Goal: Task Accomplishment & Management: Manage account settings

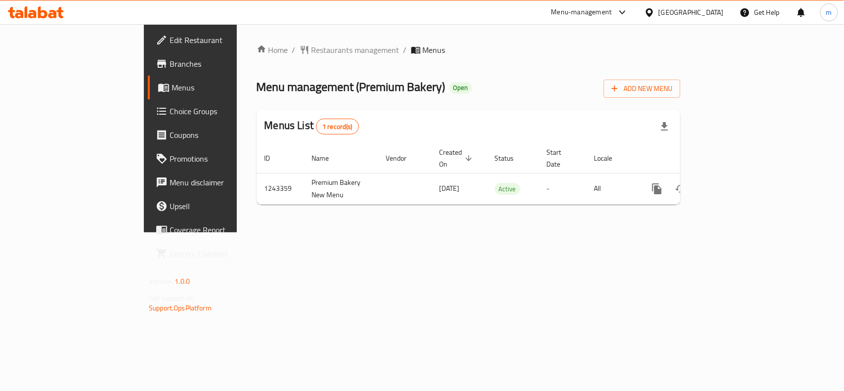
click at [34, 11] on icon at bounding box center [32, 14] width 8 height 8
click at [170, 117] on span "Choice Groups" at bounding box center [223, 111] width 107 height 12
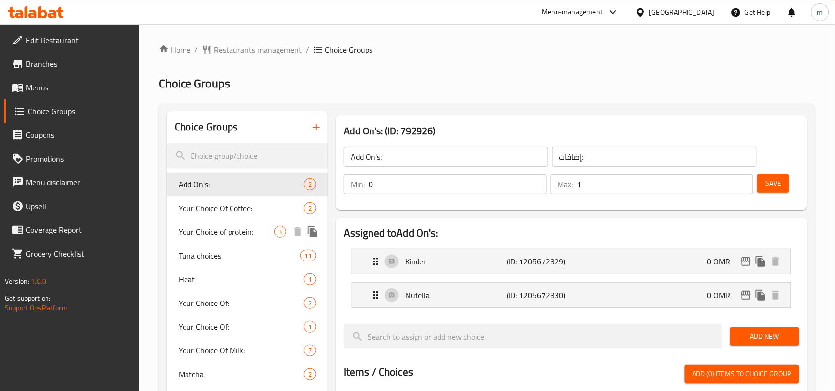
click at [228, 236] on span "Your Choice of protein:" at bounding box center [226, 232] width 95 height 12
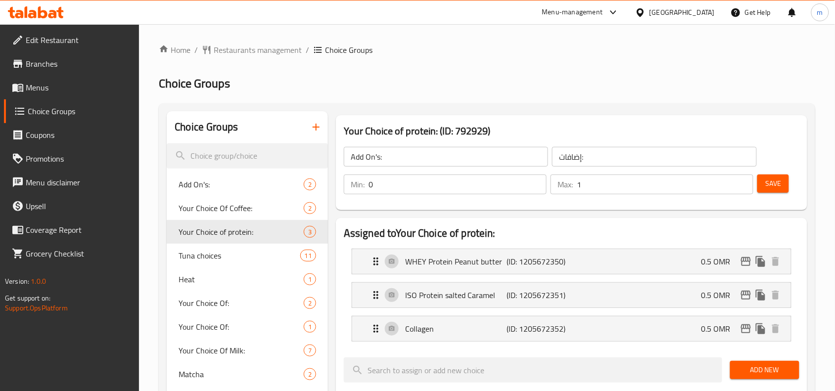
type input "Your Choice of protein:"
type input "اختيارك من البروتين"
type input "3"
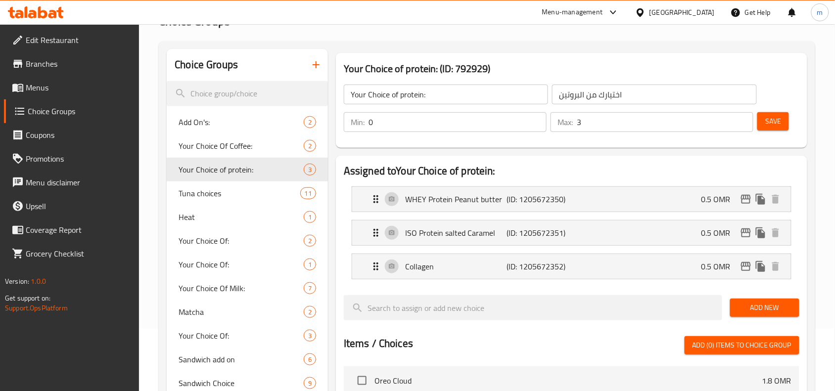
scroll to position [124, 0]
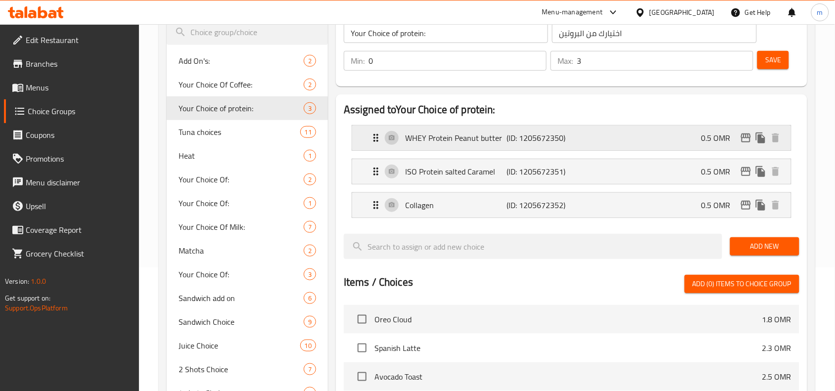
click at [374, 136] on icon "Expand" at bounding box center [376, 138] width 12 height 12
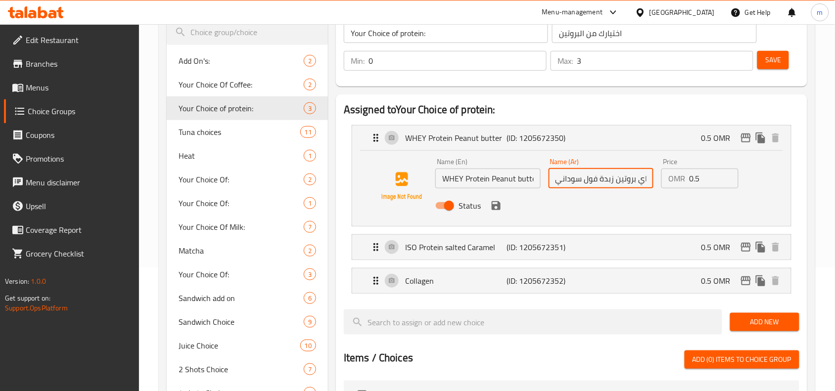
scroll to position [0, 3]
drag, startPoint x: 556, startPoint y: 186, endPoint x: 664, endPoint y: 196, distance: 108.8
click at [664, 196] on div "Name (En) WHEY Protein Peanut butter Name (En) Name (Ar) واي بروتين زبدة فول سو…" at bounding box center [600, 186] width 339 height 65
click at [370, 243] on icon "Expand" at bounding box center [376, 247] width 12 height 12
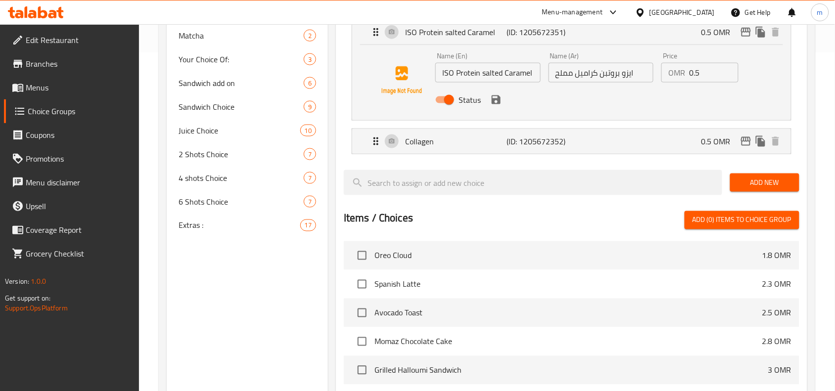
scroll to position [371, 0]
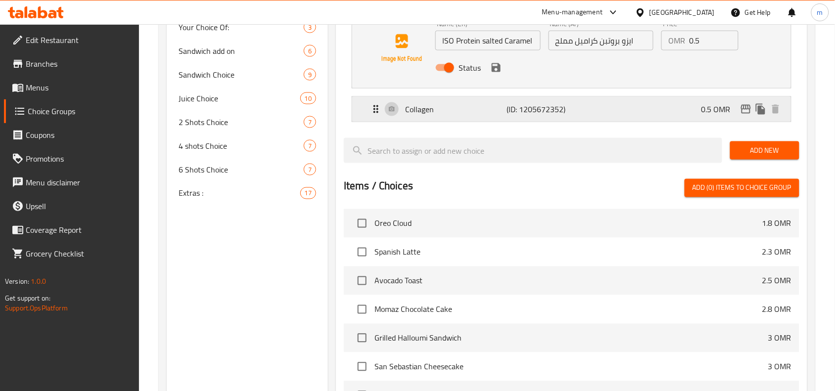
click at [367, 119] on div "Collagen (ID: 1205672352) 0.5 OMR" at bounding box center [571, 109] width 439 height 25
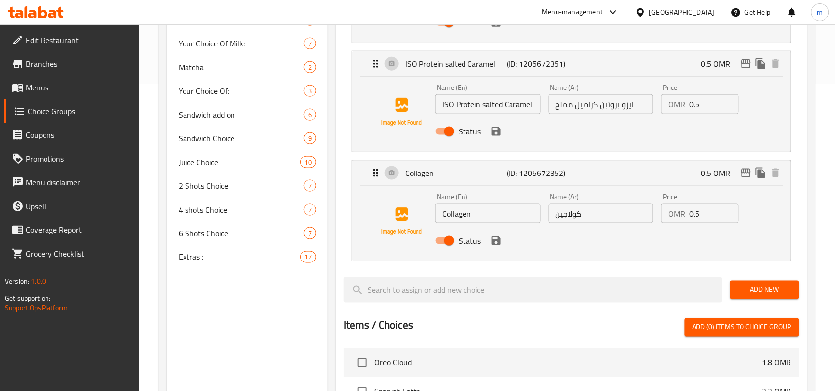
scroll to position [309, 0]
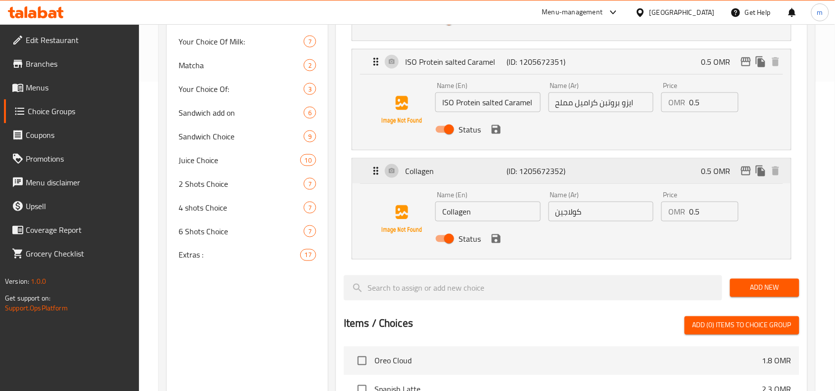
drag, startPoint x: 366, startPoint y: 174, endPoint x: 370, endPoint y: 160, distance: 14.8
click at [367, 174] on div "Collagen (ID: 1205672352) 0.5 OMR" at bounding box center [571, 171] width 439 height 25
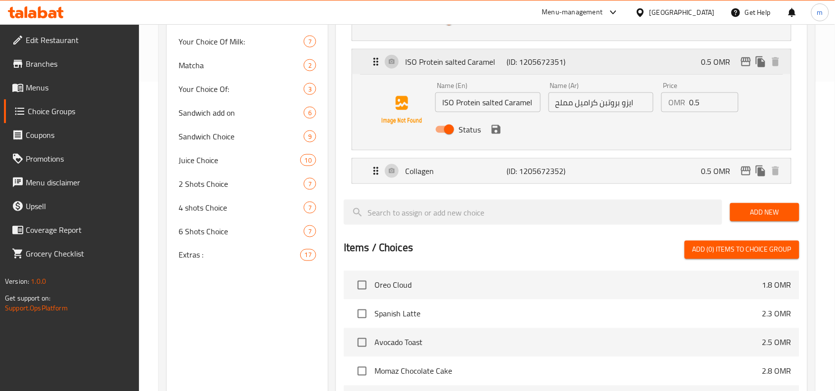
click at [381, 63] on icon "Expand" at bounding box center [376, 62] width 12 height 12
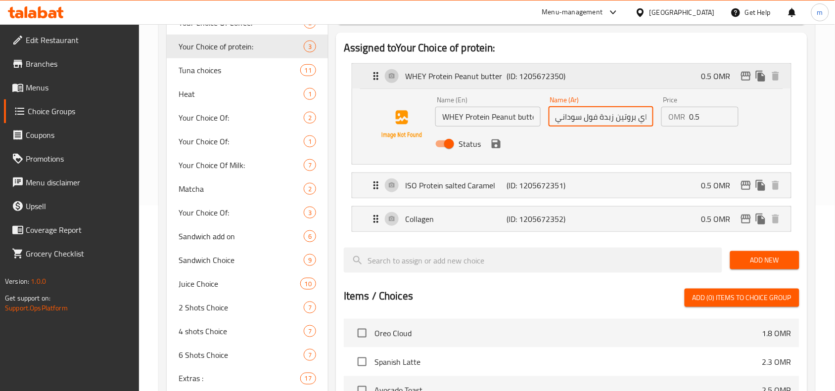
click at [375, 82] on icon "Expand" at bounding box center [376, 76] width 12 height 12
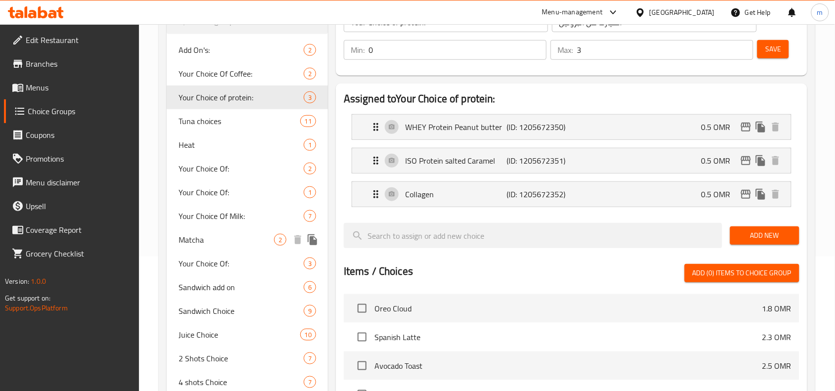
scroll to position [124, 0]
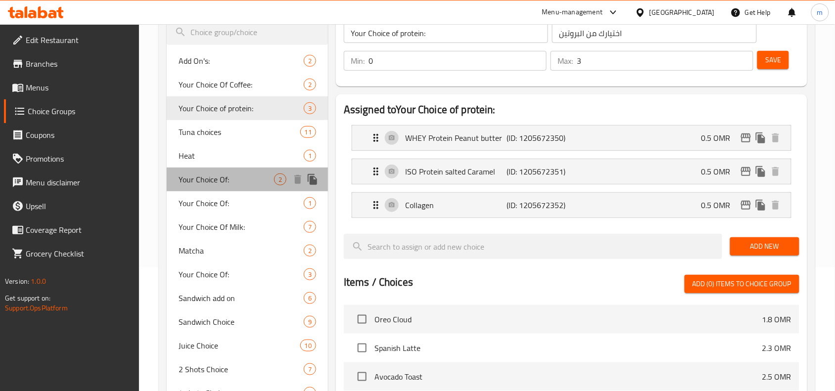
click at [212, 177] on span "Your Choice Of:" at bounding box center [226, 180] width 95 height 12
type input "Your Choice Of:"
type input "إختيارك من:"
type input "1"
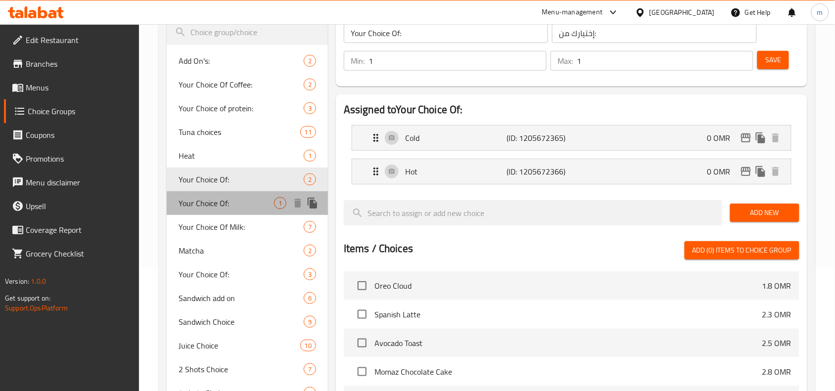
click at [209, 206] on span "Your Choice Of:" at bounding box center [226, 203] width 95 height 12
type input "0"
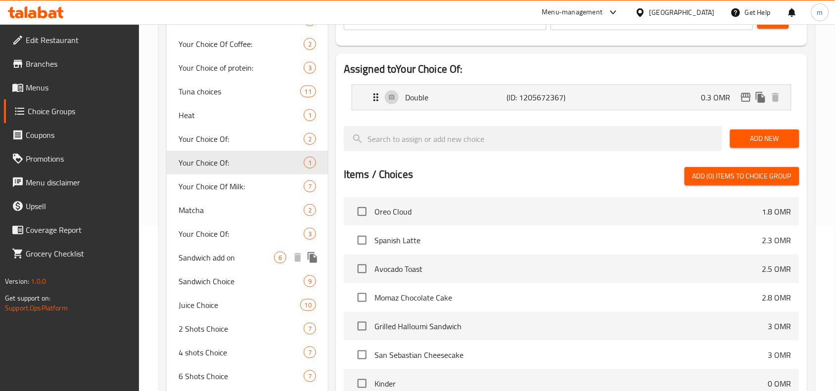
scroll to position [186, 0]
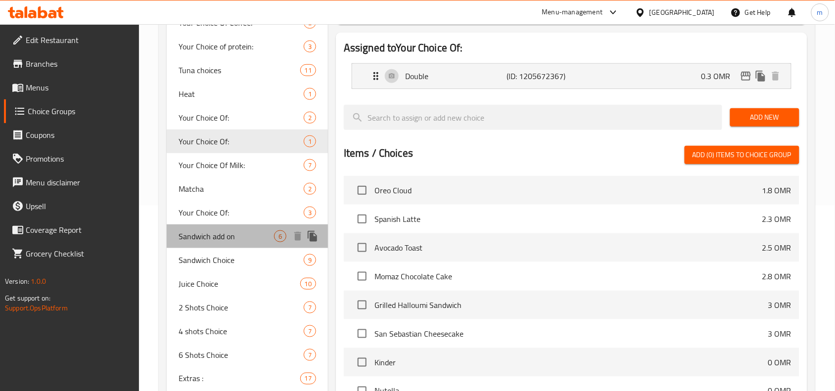
click at [214, 235] on span "Sandwich add on" at bounding box center [226, 237] width 95 height 12
type input "Sandwich add on"
type input "اضافات السندوتشات"
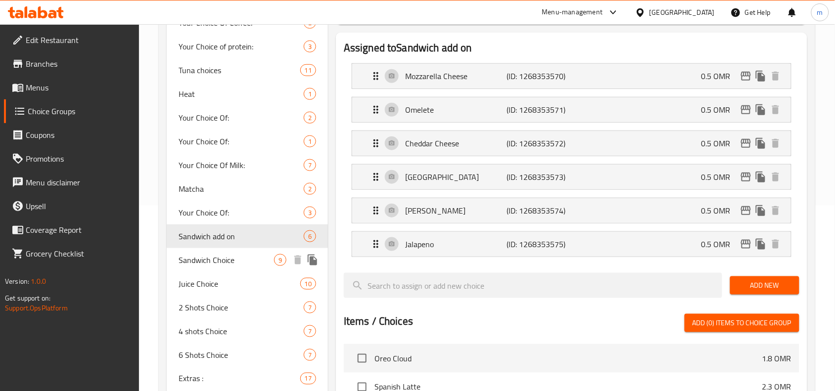
click at [224, 258] on span "Sandwich Choice" at bounding box center [226, 260] width 95 height 12
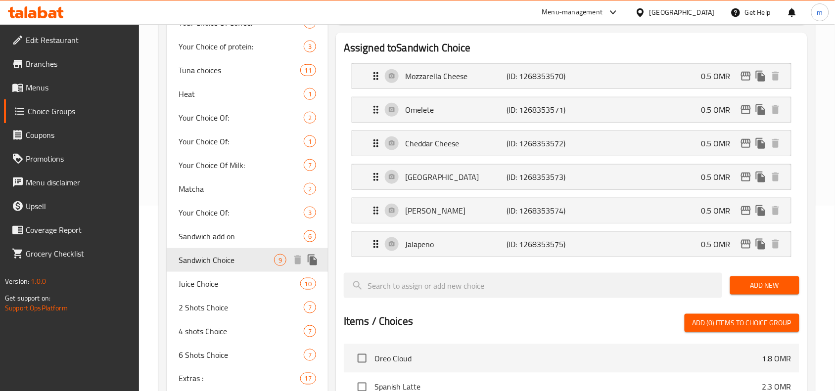
type input "Sandwich Choice"
type input "اختيار [PERSON_NAME]"
type input "1"
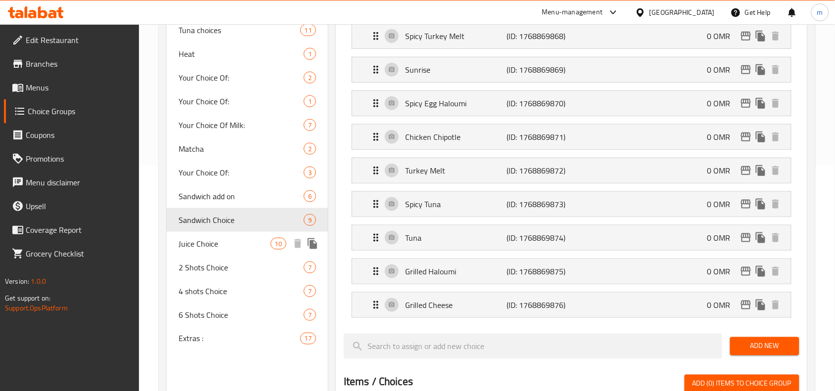
scroll to position [247, 0]
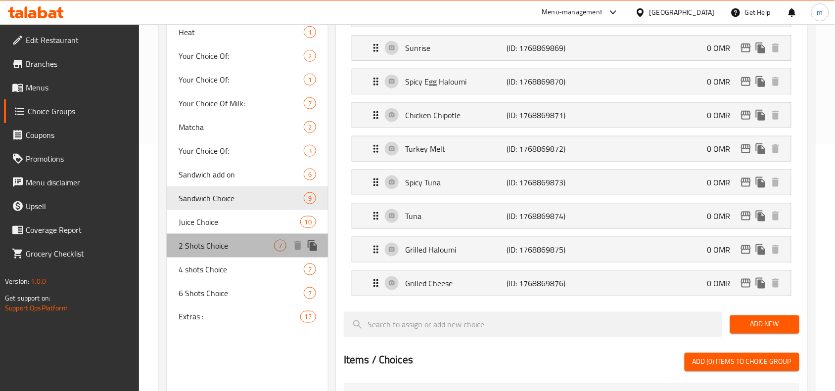
click at [209, 242] on span "2 Shots Choice" at bounding box center [226, 246] width 95 height 12
type input "2 Shots Choice"
type input "اختيار 2 شوت"
type input "2"
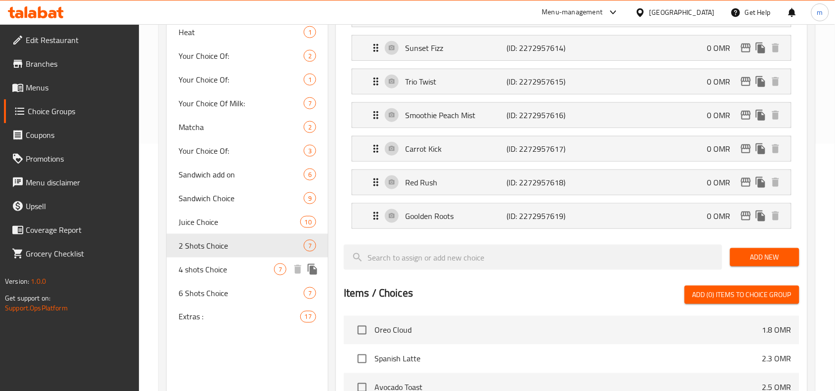
click at [206, 274] on span "4 shots Choice" at bounding box center [226, 270] width 95 height 12
type input "4 shots Choice"
type input "اختيار ٤ شوت"
type input "4"
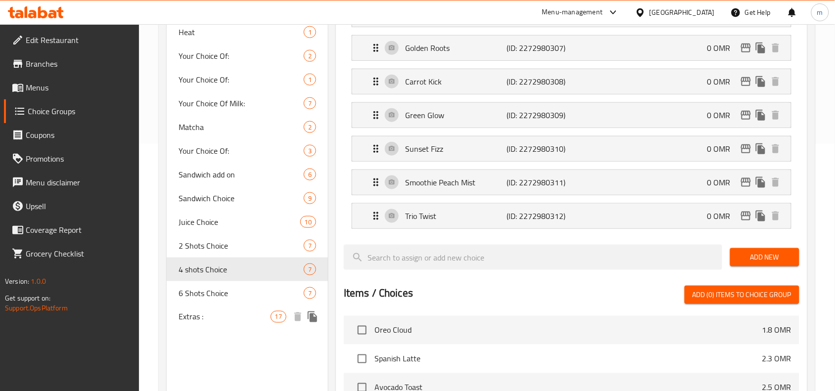
click at [185, 318] on span "Extras :" at bounding box center [225, 317] width 92 height 12
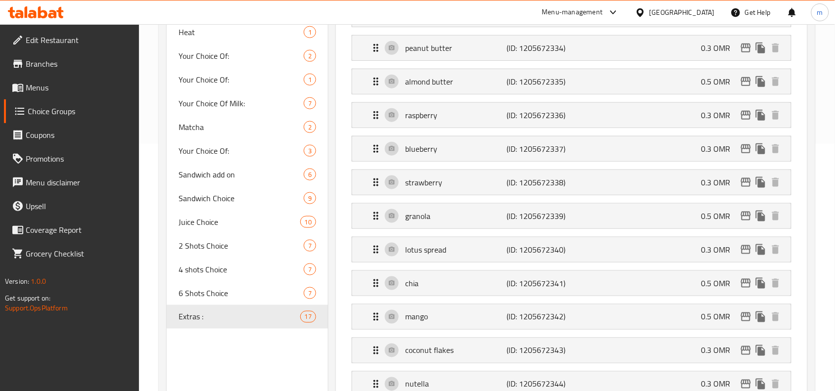
type input "Extras :"
type input "إضافات:"
type input "0"
type input "17"
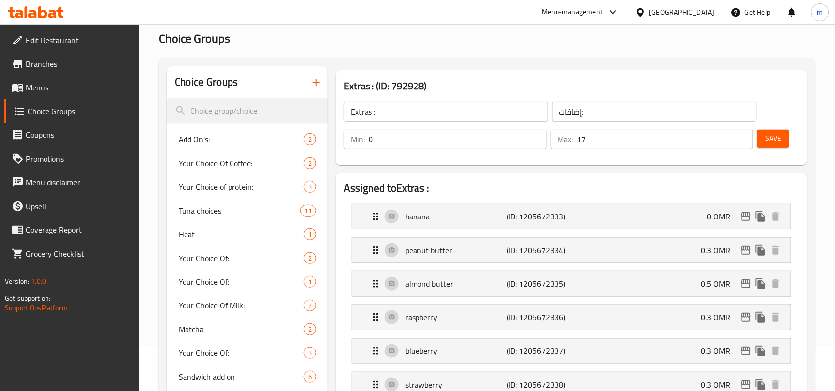
scroll to position [0, 0]
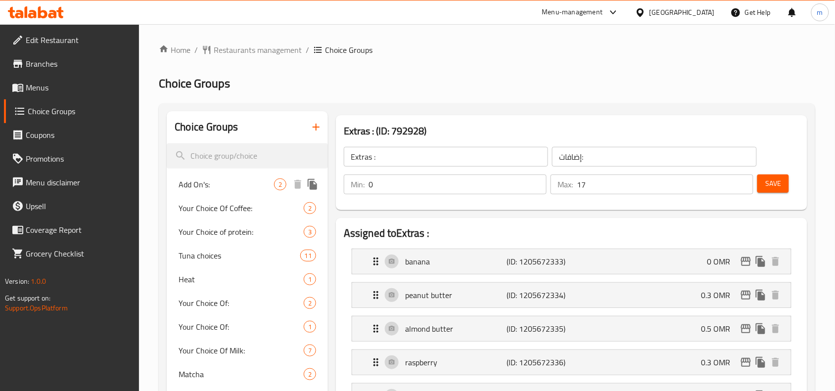
click at [194, 181] on span "Add On's:" at bounding box center [226, 185] width 95 height 12
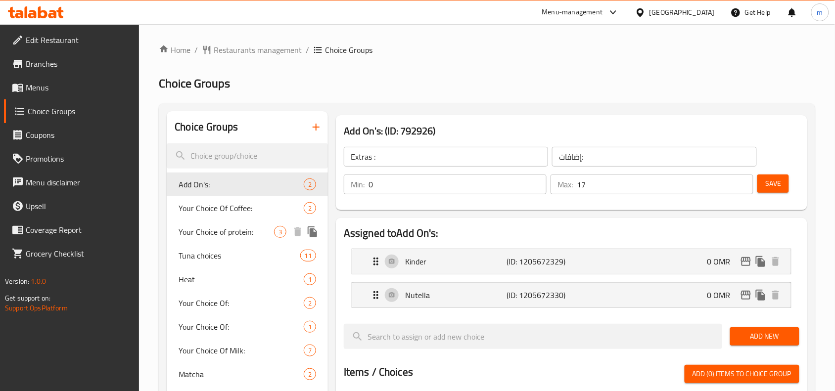
type input "Add On's:"
type input "1"
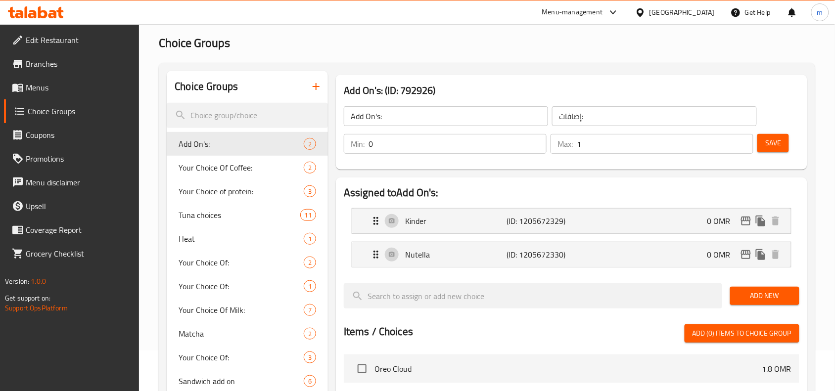
scroll to position [62, 0]
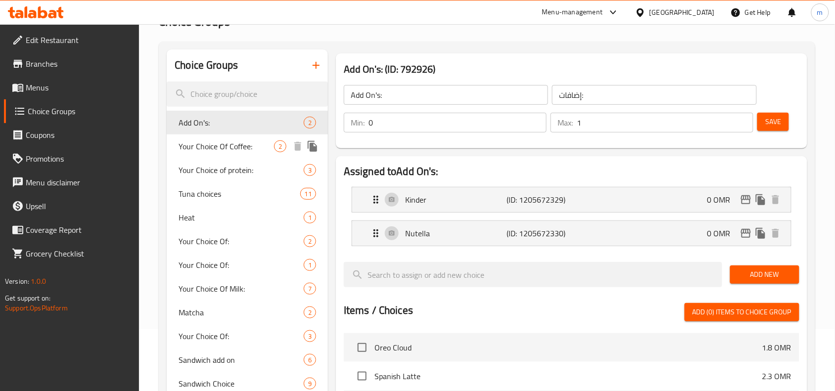
click at [196, 141] on span "Your Choice Of Coffee:" at bounding box center [226, 146] width 95 height 12
type input "Your Choice Of Coffee:"
type input "إختيارك من القهوة:"
type input "1"
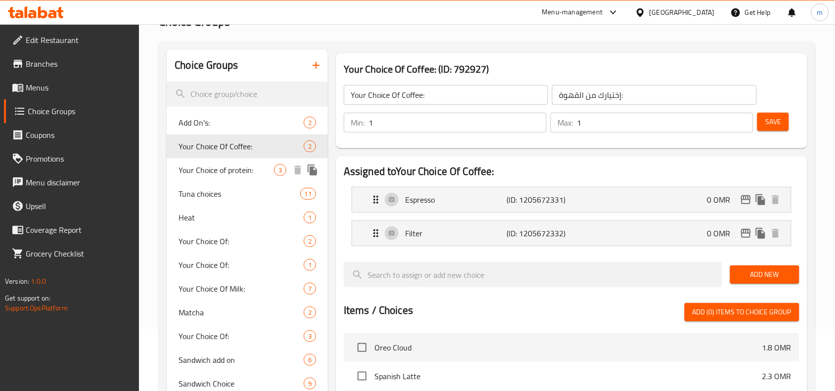
click at [233, 164] on span "Your Choice of protein:" at bounding box center [226, 170] width 95 height 12
type input "Your Choice of protein:"
type input "اختيارك من البروتين"
type input "0"
type input "3"
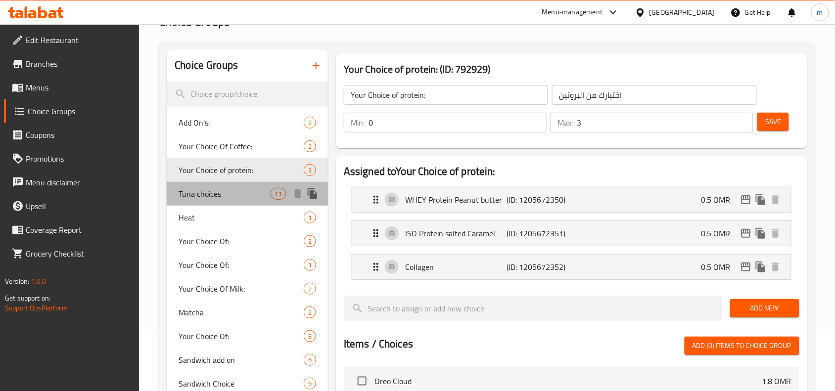
click at [203, 188] on span "Tuna choices" at bounding box center [225, 194] width 92 height 12
type input "Tuna choices"
type input "اختيارات التونه"
type input "11"
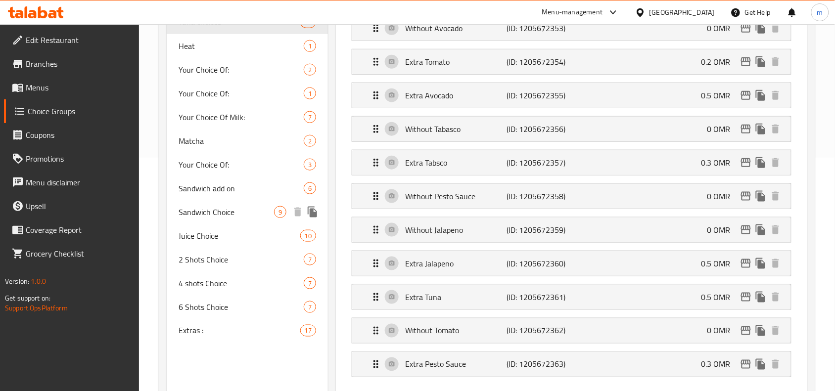
scroll to position [247, 0]
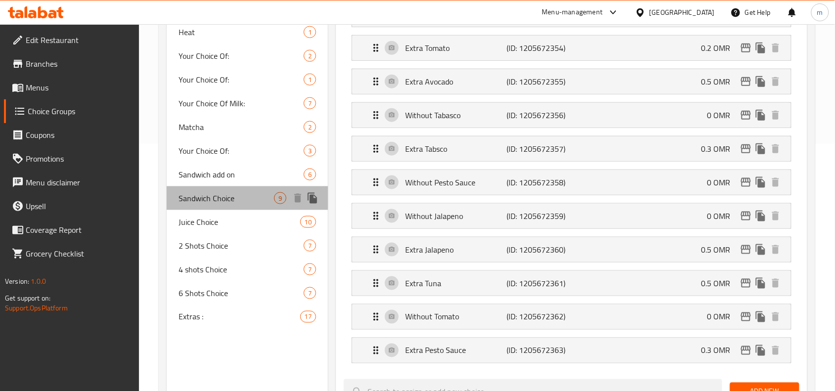
click at [228, 193] on span "Sandwich Choice" at bounding box center [226, 198] width 95 height 12
type input "Sandwich Choice"
type input "اختيار [PERSON_NAME]"
type input "1"
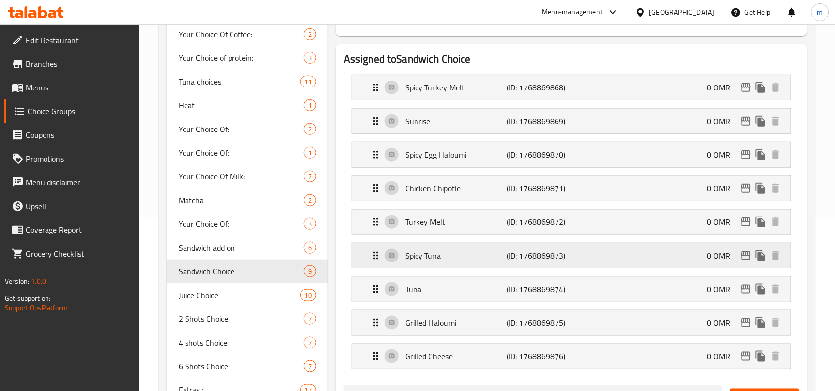
scroll to position [186, 0]
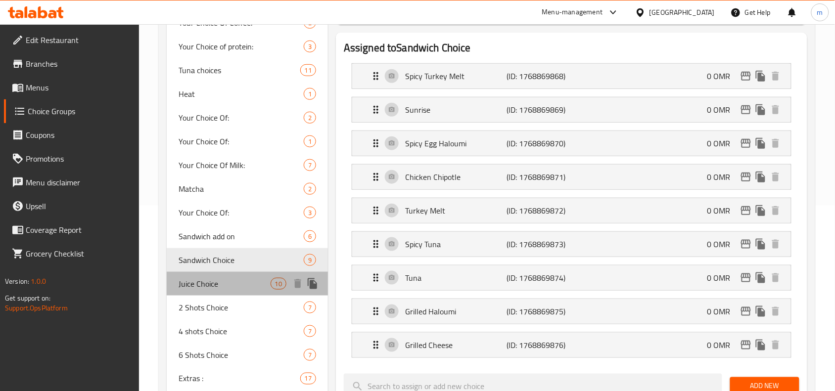
click at [194, 278] on span "Juice Choice" at bounding box center [225, 284] width 92 height 12
type input "Juice Choice"
type input "اختيار العصائر"
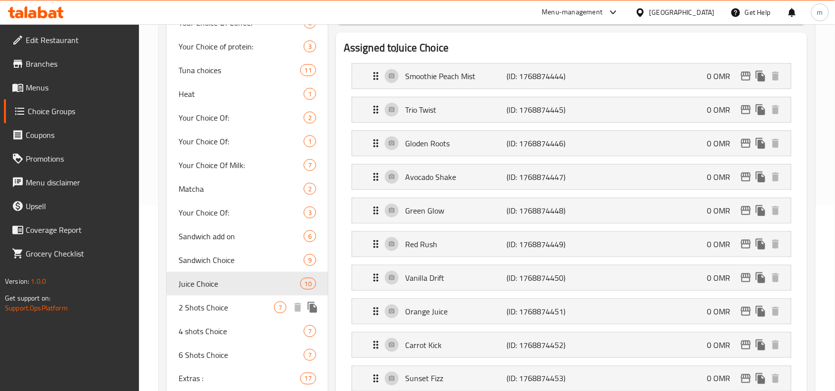
click at [198, 306] on span "2 Shots Choice" at bounding box center [226, 308] width 95 height 12
type input "2 Shots Choice"
type input "اختيار 2 شوت"
type input "2"
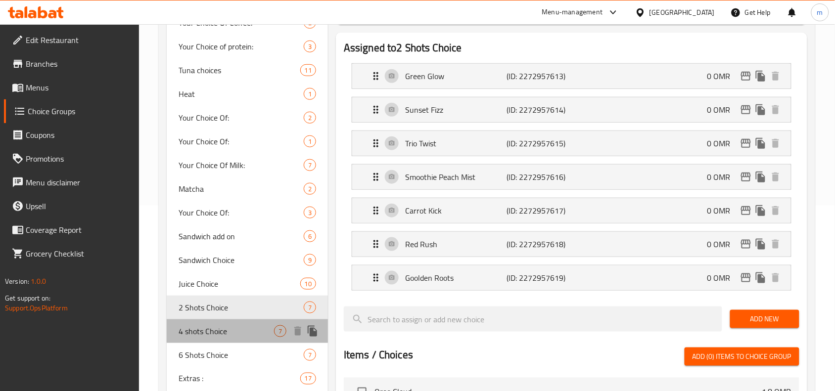
click at [208, 333] on span "4 shots Choice" at bounding box center [226, 331] width 95 height 12
type input "4 shots Choice"
type input "اختيار ٤ شوت"
type input "4"
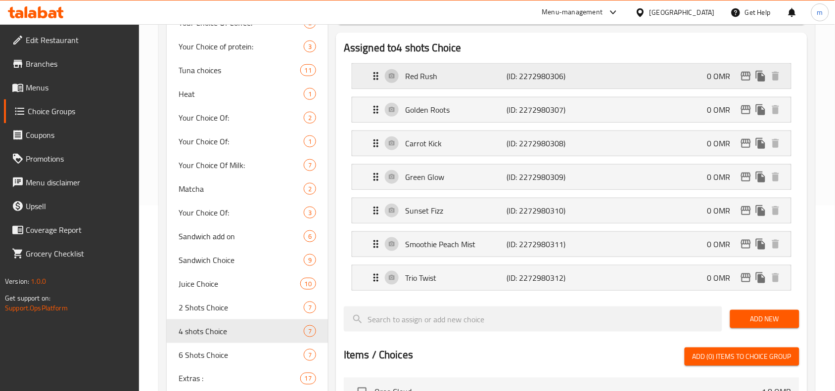
click at [533, 82] on p "(ID: 2272980306)" at bounding box center [541, 76] width 68 height 12
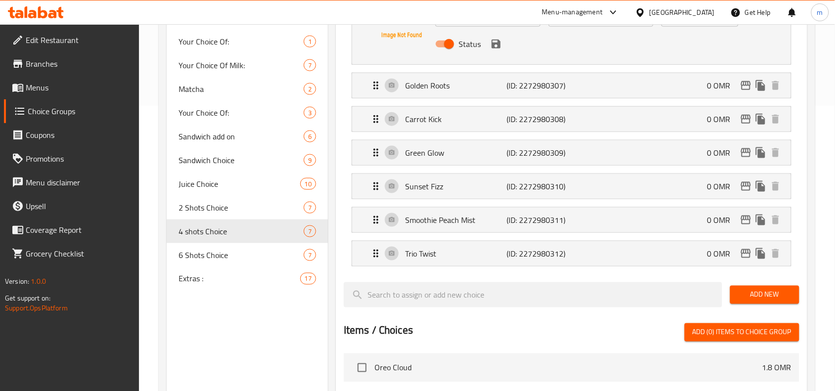
scroll to position [279, 0]
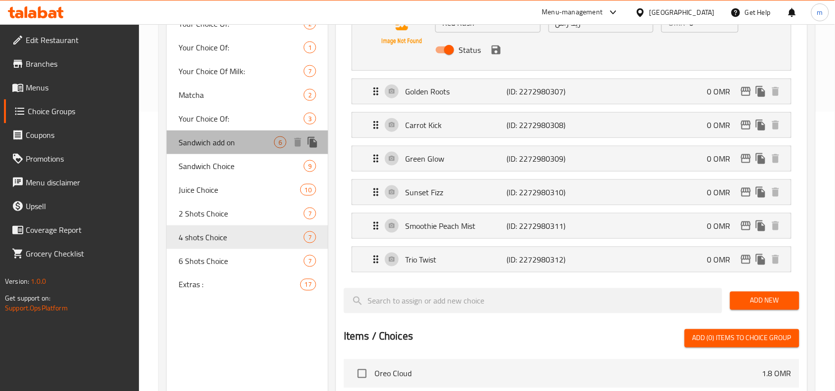
click at [232, 144] on span "Sandwich add on" at bounding box center [226, 143] width 95 height 12
type input "Sandwich add on"
type input "اضافات السندوتشات"
type input "0"
type input "1"
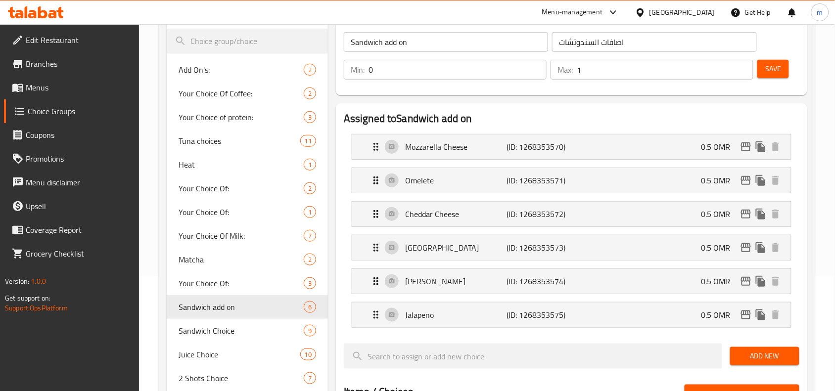
scroll to position [94, 0]
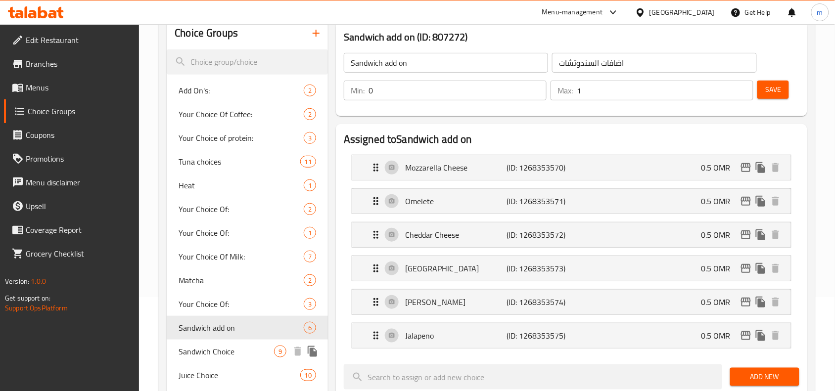
click at [212, 352] on span "Sandwich Choice" at bounding box center [226, 352] width 95 height 12
type input "Sandwich Choice"
type input "اختيار [PERSON_NAME]"
type input "1"
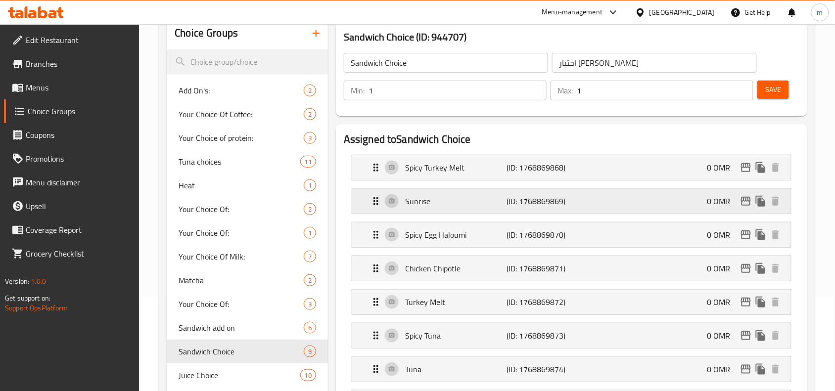
scroll to position [156, 0]
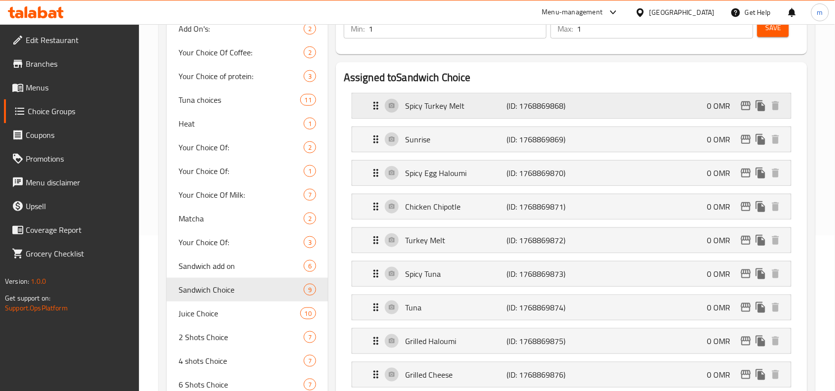
click at [433, 101] on p "Spicy Turkey Melt" at bounding box center [455, 106] width 101 height 12
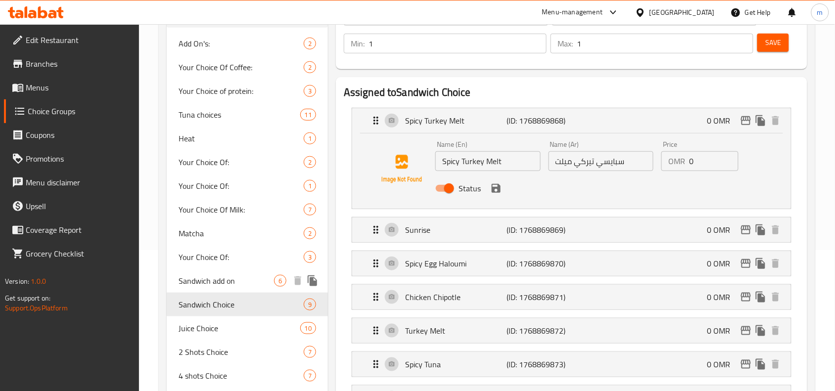
scroll to position [162, 0]
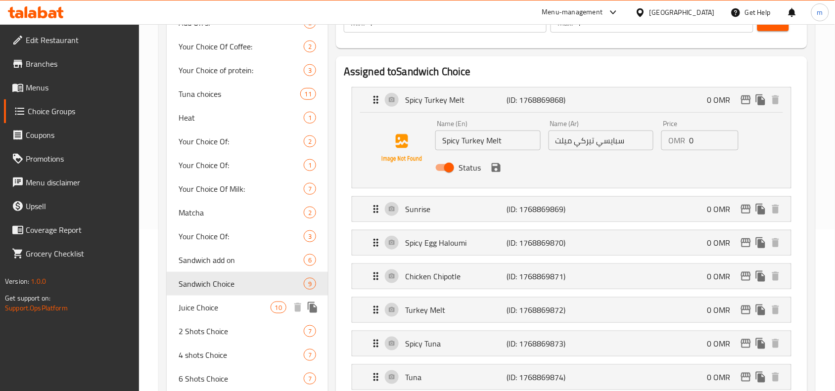
click at [203, 312] on span "Juice Choice" at bounding box center [225, 308] width 92 height 12
type input "Juice Choice"
type input "اختيار العصائر"
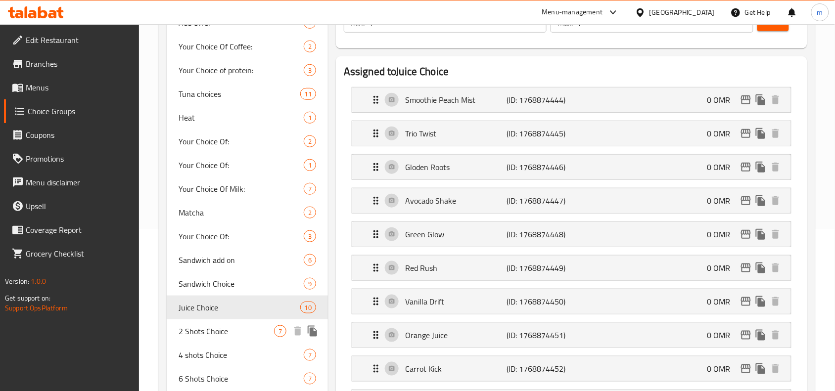
click at [202, 325] on span "2 Shots Choice" at bounding box center [226, 331] width 95 height 12
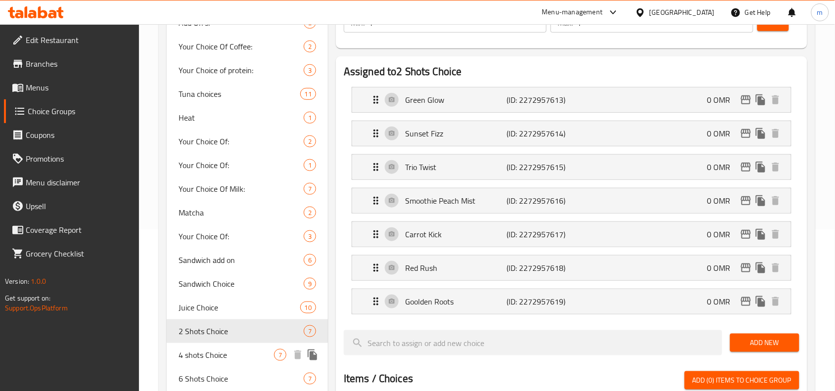
type input "2 Shots Choice"
type input "اختيار 2 شوت"
type input "2"
click at [199, 349] on span "4 shots Choice" at bounding box center [226, 355] width 95 height 12
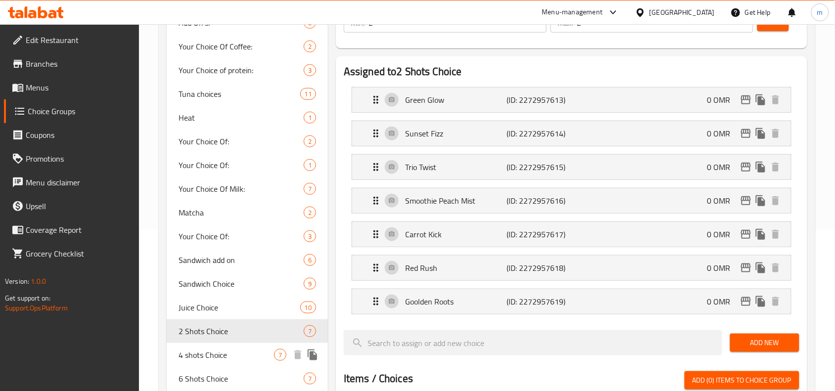
type input "4 shots Choice"
type input "اختيار ٤ شوت"
type input "4"
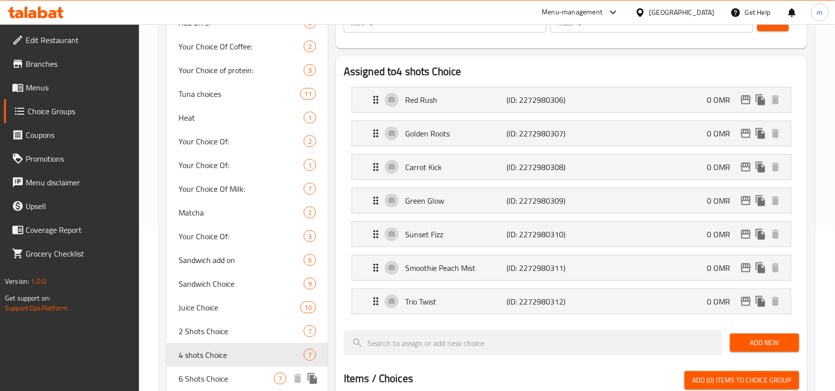
click at [196, 370] on div "6 Shots Choice 7" at bounding box center [247, 379] width 161 height 24
type input "6 Shots Choice"
type input "اختيار ٦ شوت"
type input "1"
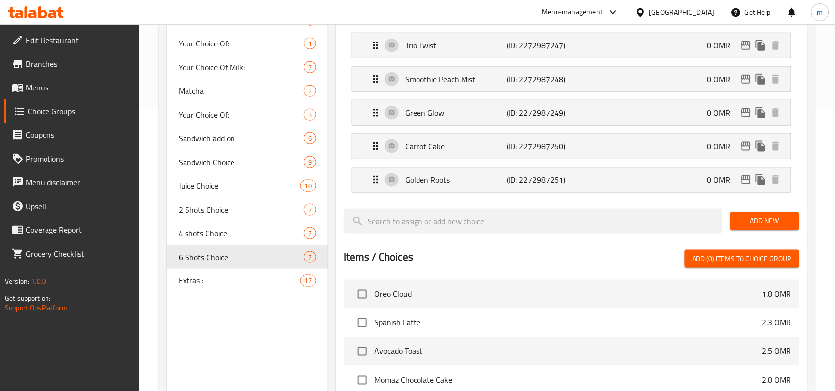
scroll to position [285, 0]
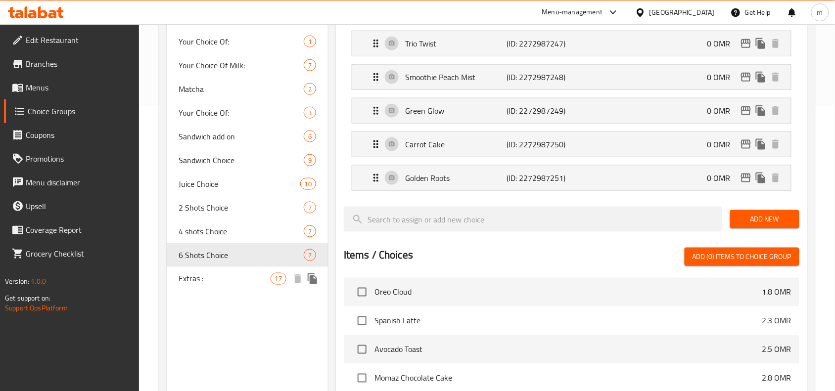
click at [209, 271] on div "Extras : 17" at bounding box center [247, 279] width 161 height 24
type input "Extras :"
type input "إضافات:"
type input "0"
type input "17"
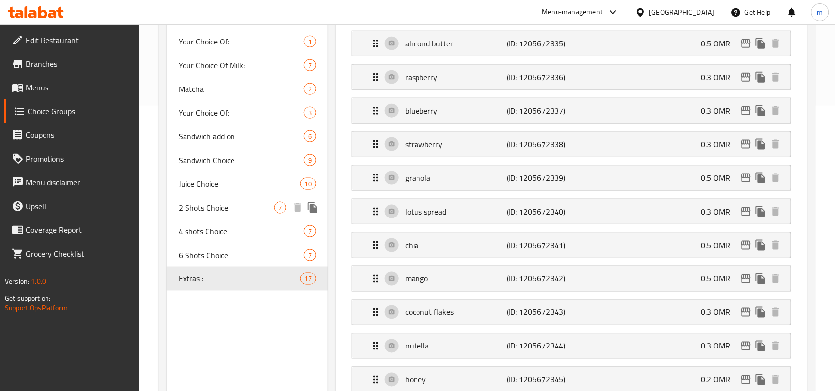
click at [214, 209] on span "2 Shots Choice" at bounding box center [226, 208] width 95 height 12
type input "2 Shots Choice"
type input "اختيار 2 شوت"
type input "2"
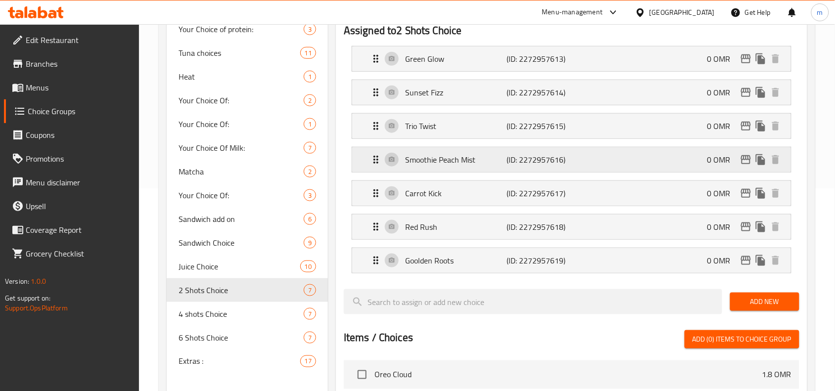
scroll to position [224, 0]
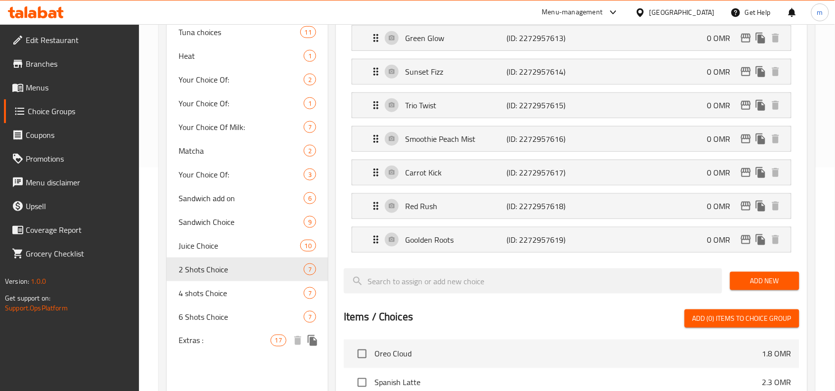
click at [184, 340] on span "Extras :" at bounding box center [225, 341] width 92 height 12
type input "Extras :"
type input "إضافات:"
type input "0"
type input "17"
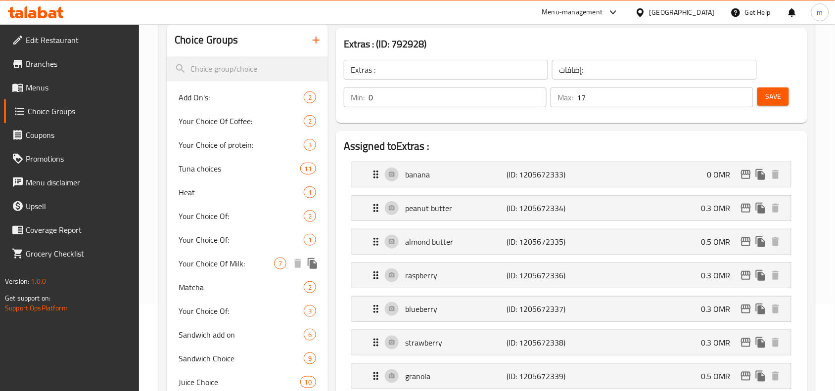
scroll to position [162, 0]
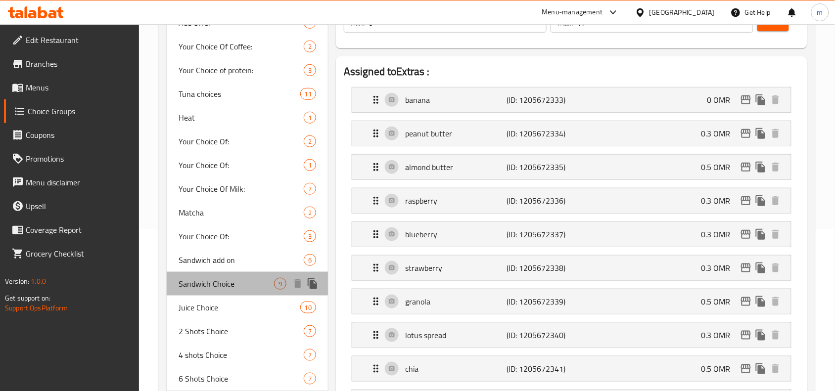
click at [226, 291] on div "Sandwich Choice 9" at bounding box center [247, 284] width 161 height 24
type input "Sandwich Choice"
type input "اختيار [PERSON_NAME]"
type input "1"
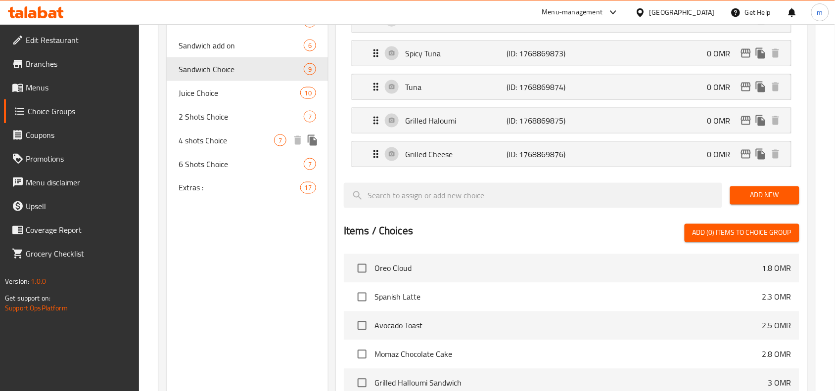
scroll to position [347, 0]
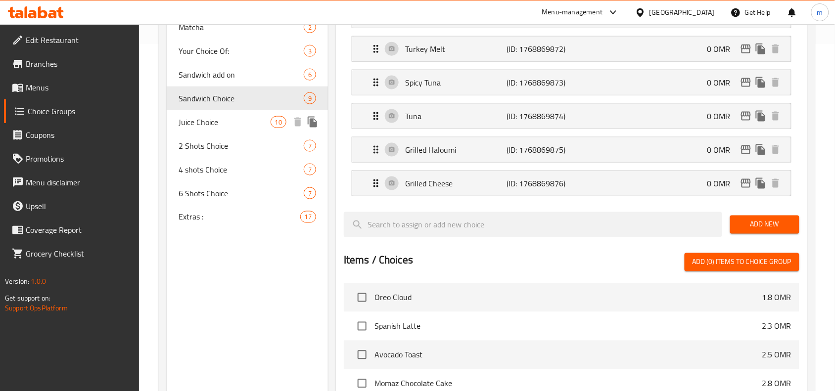
drag, startPoint x: 212, startPoint y: 117, endPoint x: 259, endPoint y: 147, distance: 55.8
click at [212, 117] on span "Juice Choice" at bounding box center [225, 122] width 92 height 12
type input "Juice Choice"
type input "اختيار العصائر"
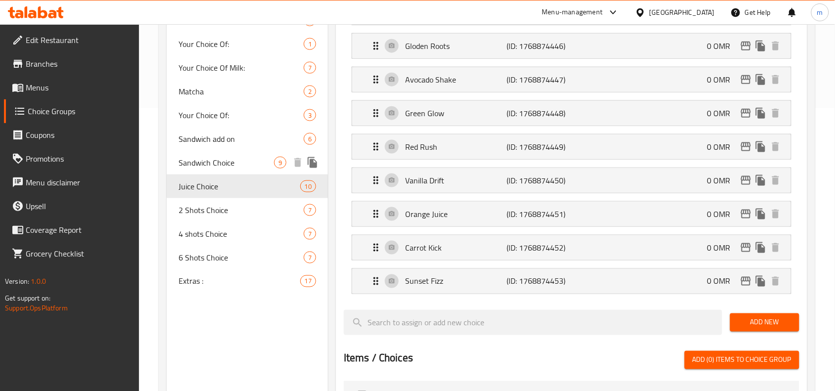
scroll to position [285, 0]
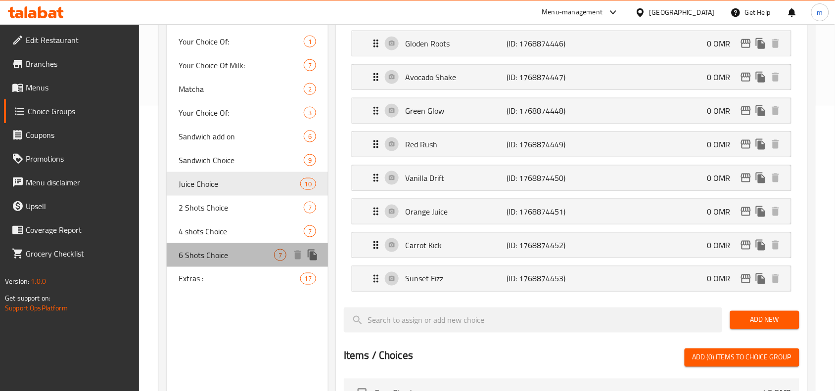
click at [213, 261] on div "6 Shots Choice 7" at bounding box center [247, 255] width 161 height 24
type input "6 Shots Choice"
type input "اختيار ٦ شوت"
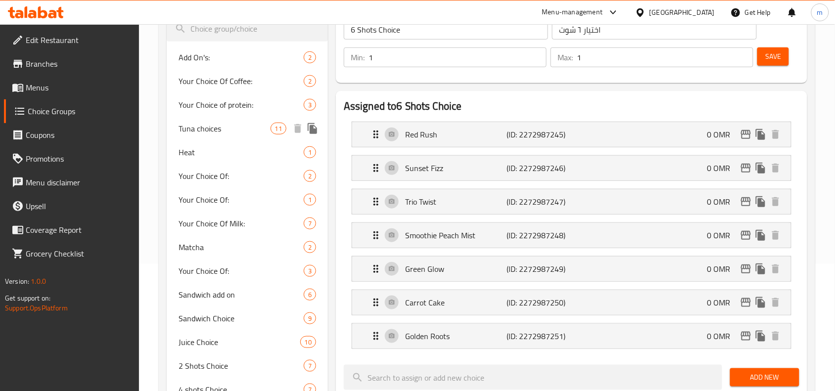
scroll to position [100, 0]
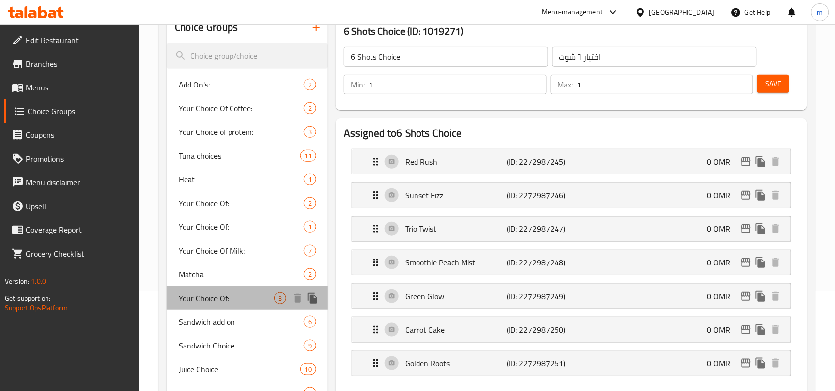
click at [225, 305] on div "Your Choice Of: 3" at bounding box center [247, 298] width 161 height 24
type input "Your Choice Of:"
type input "إختيارك من:"
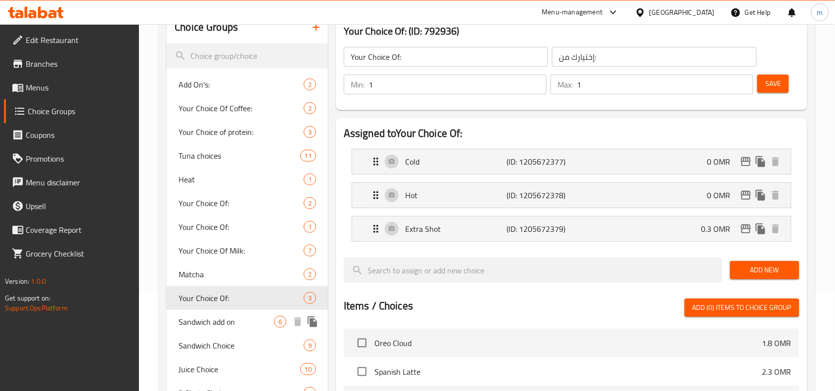
click at [227, 317] on span "Sandwich add on" at bounding box center [226, 322] width 95 height 12
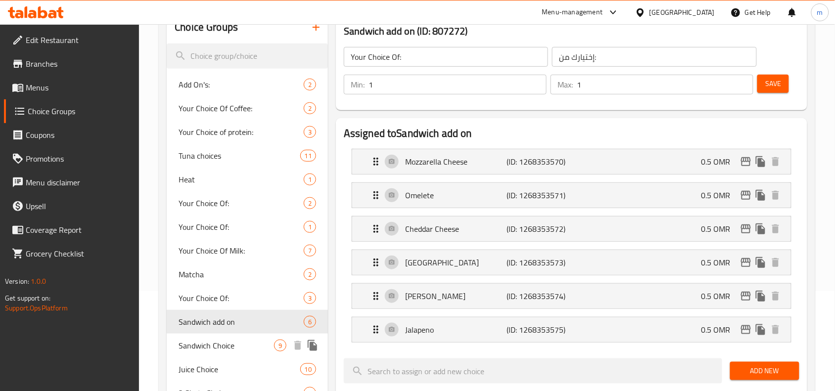
type input "Sandwich add on"
type input "اضافات السندوتشات"
type input "0"
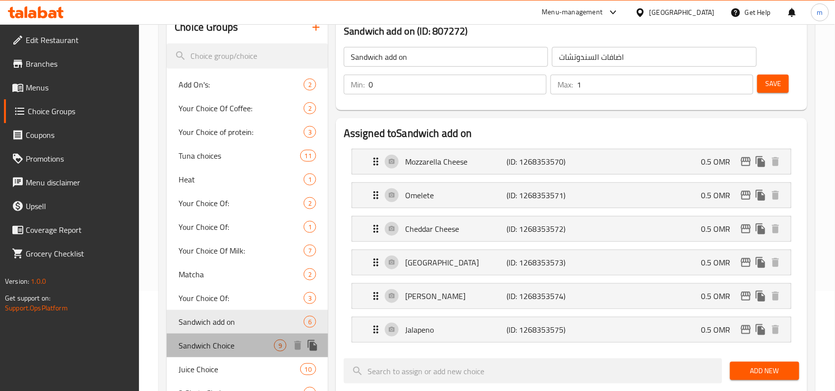
click at [221, 344] on span "Sandwich Choice" at bounding box center [226, 346] width 95 height 12
type input "Sandwich Choice"
type input "اختيار [PERSON_NAME]"
type input "1"
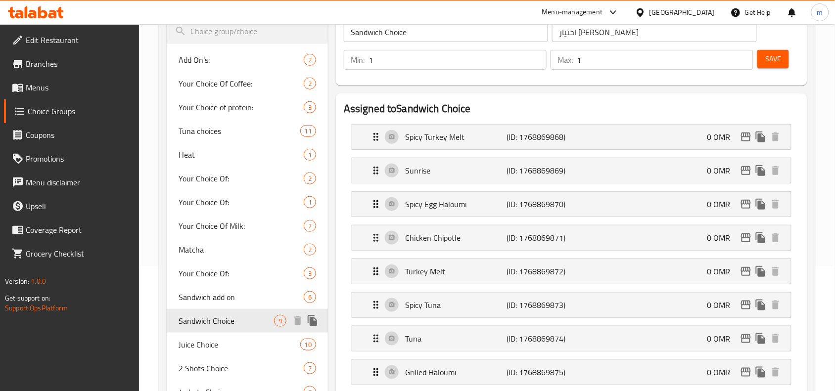
scroll to position [162, 0]
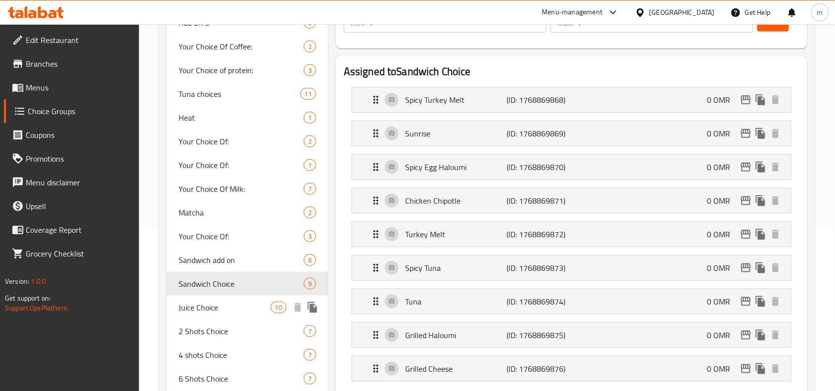
click at [217, 315] on div "Juice Choice 10" at bounding box center [247, 308] width 161 height 24
type input "Juice Choice"
type input "اختيار العصائر"
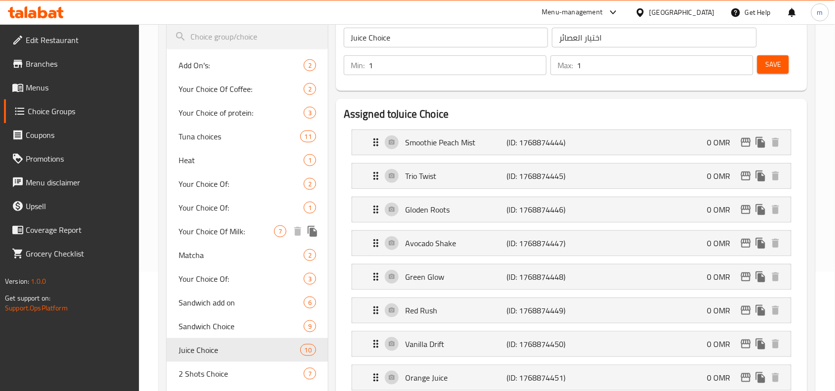
scroll to position [100, 0]
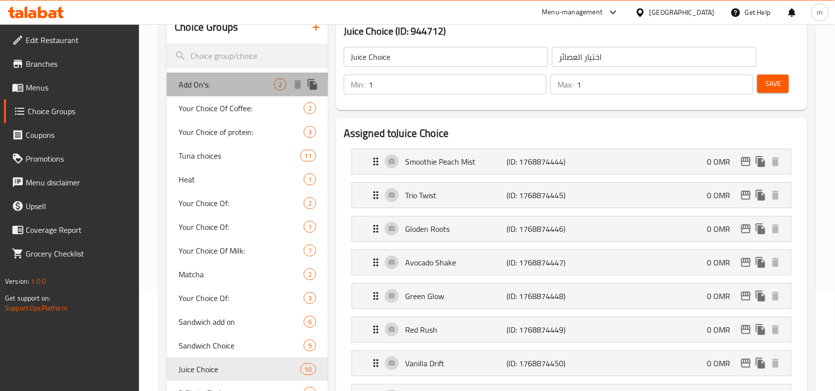
click at [244, 84] on span "Add On's:" at bounding box center [226, 85] width 95 height 12
type input "Add On's:"
type input "إضافات:"
type input "0"
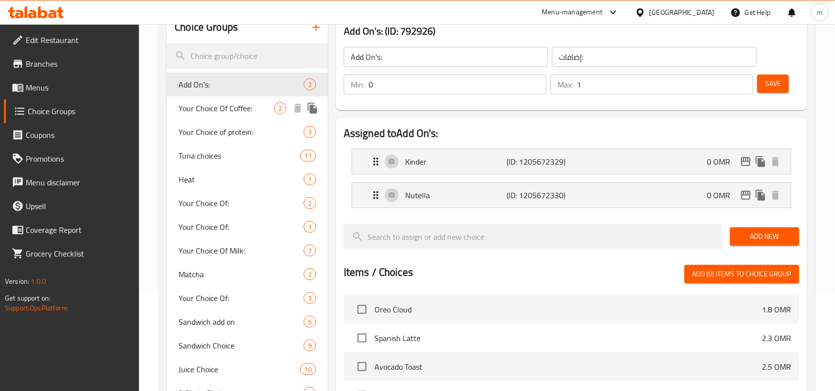
click at [228, 102] on span "Your Choice Of Coffee:" at bounding box center [226, 108] width 95 height 12
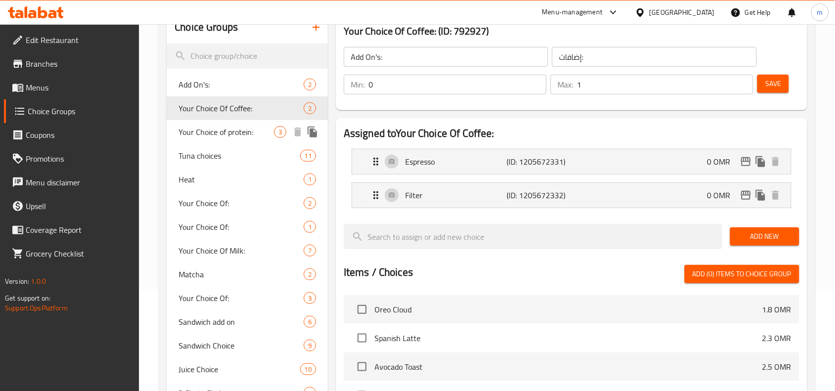
type input "Your Choice Of Coffee:"
type input "إختيارك من القهوة:"
type input "1"
click at [237, 130] on span "Your Choice of protein:" at bounding box center [226, 132] width 95 height 12
type input "Your Choice of protein:"
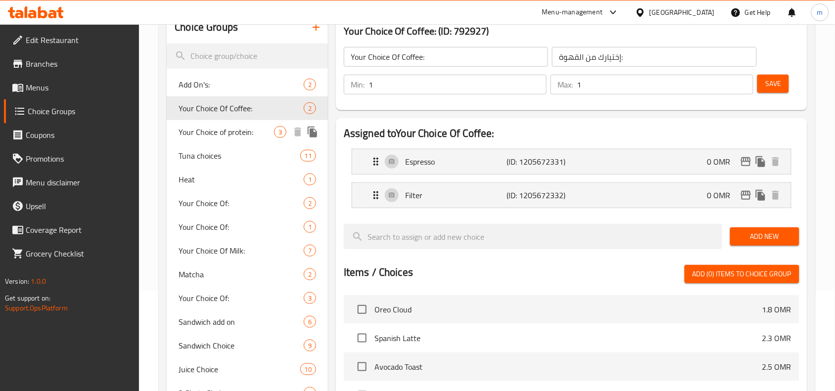
type input "اختيارك من البروتين"
type input "0"
type input "3"
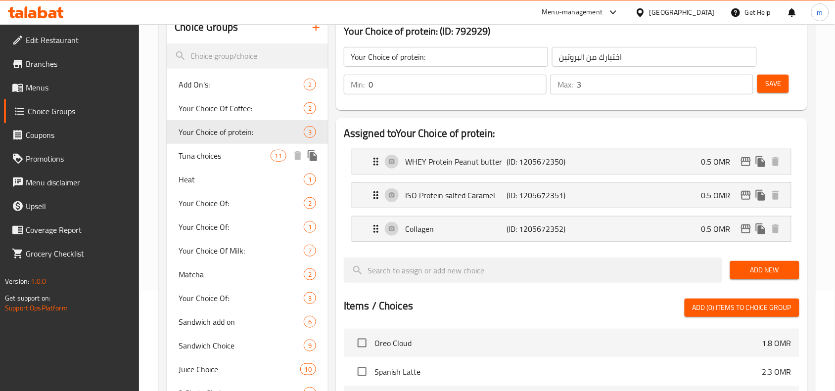
click at [214, 155] on span "Tuna choices" at bounding box center [225, 156] width 92 height 12
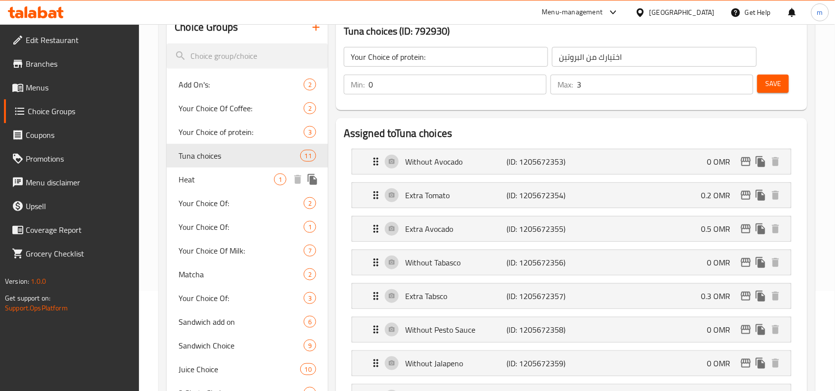
type input "Tuna choices"
type input "اختيارات التونه"
type input "11"
click at [206, 177] on span "Heat" at bounding box center [226, 180] width 95 height 12
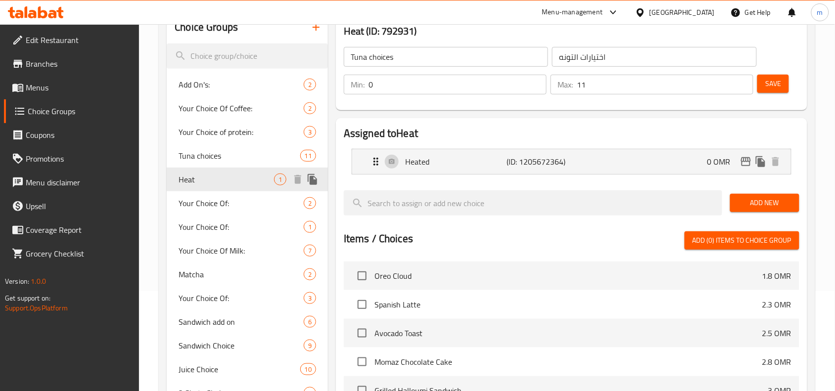
type input "Heat"
type input "تسخين"
type input "1"
click at [196, 201] on span "Your Choice Of:" at bounding box center [226, 203] width 95 height 12
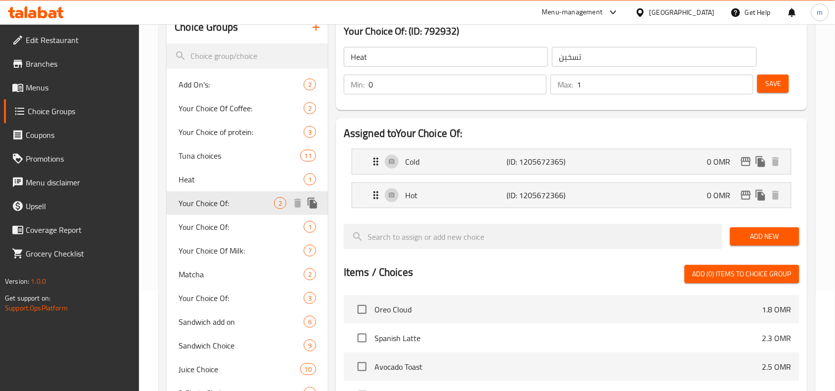
type input "Your Choice Of:"
type input "إختيارك من:"
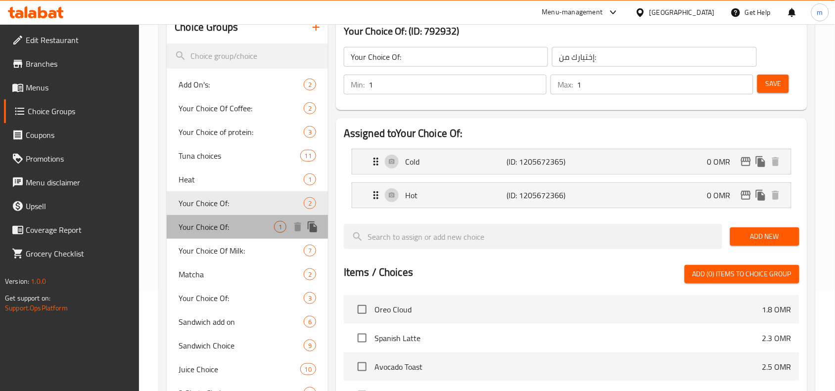
click at [202, 221] on span "Your Choice Of:" at bounding box center [226, 227] width 95 height 12
type input "0"
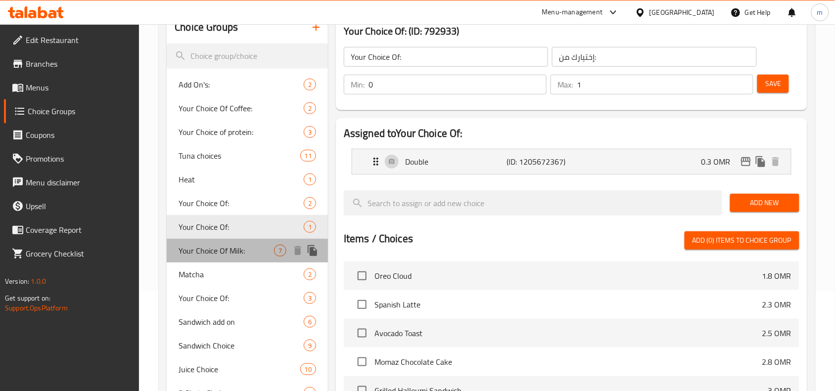
click at [200, 246] on span "Your Choice Of Milk:" at bounding box center [226, 251] width 95 height 12
type input "Your Choice Of Milk:"
type input "إختيارك من الحليب:"
type input "1"
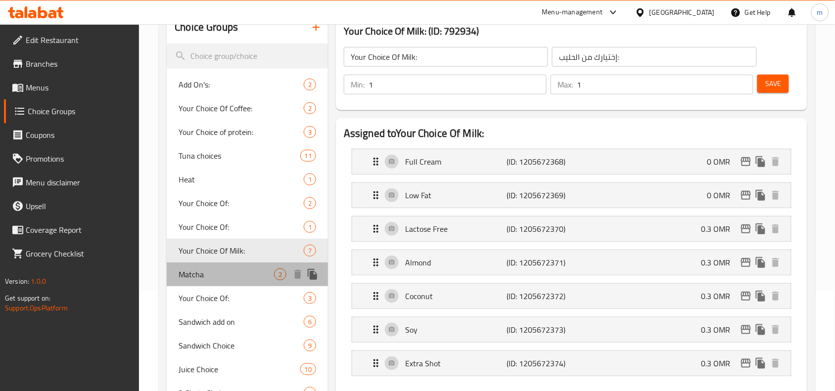
click at [218, 276] on span "Matcha" at bounding box center [226, 275] width 95 height 12
type input "Matcha"
type input "[PERSON_NAME]"
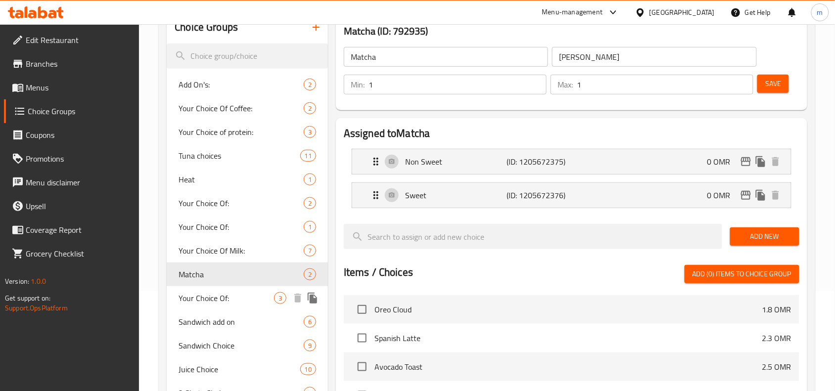
click at [223, 288] on div "Your Choice Of: 3" at bounding box center [247, 298] width 161 height 24
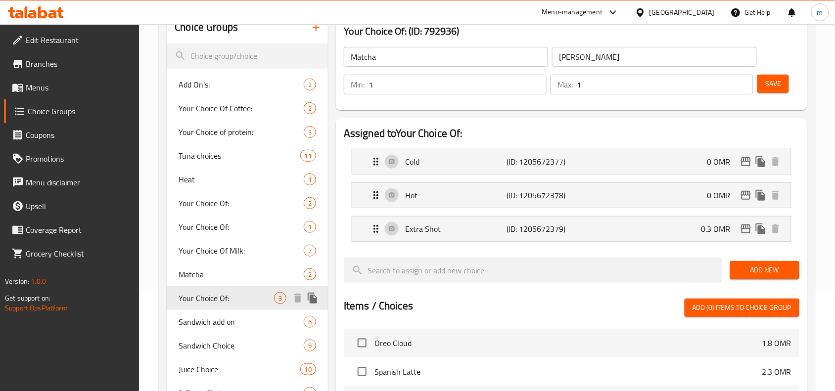
type input "Your Choice Of:"
type input "إختيارك من:"
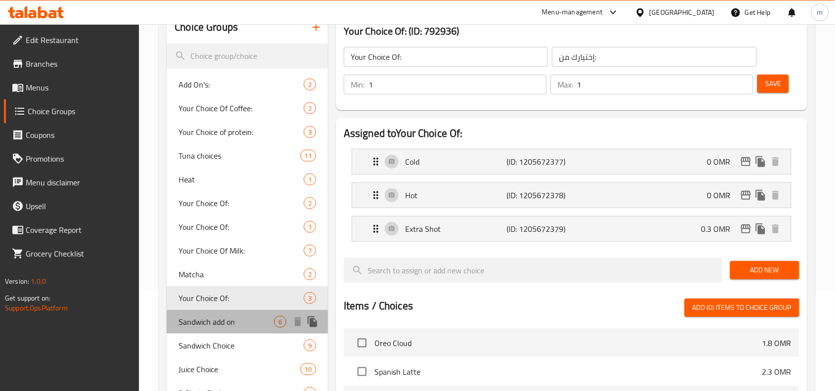
click at [220, 316] on span "Sandwich add on" at bounding box center [226, 322] width 95 height 12
type input "Sandwich add on"
type input "اضافات السندوتشات"
type input "0"
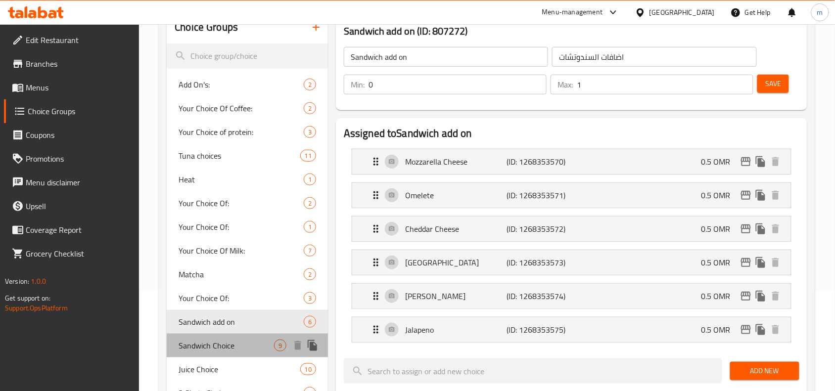
click at [217, 340] on span "Sandwich Choice" at bounding box center [226, 346] width 95 height 12
type input "Sandwich Choice"
type input "اختيار [PERSON_NAME]"
type input "1"
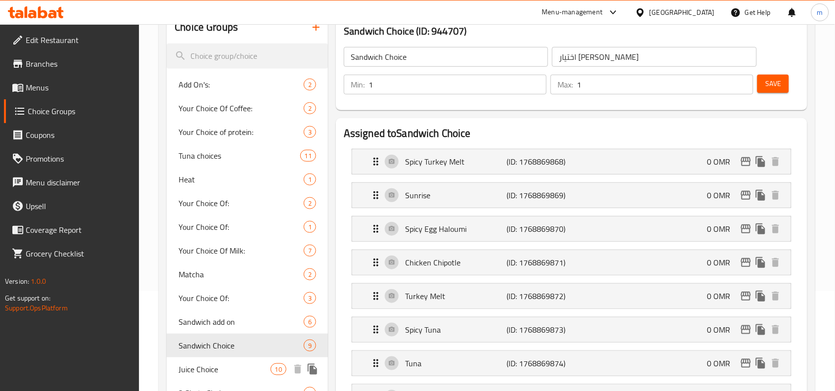
click at [208, 365] on span "Juice Choice" at bounding box center [225, 370] width 92 height 12
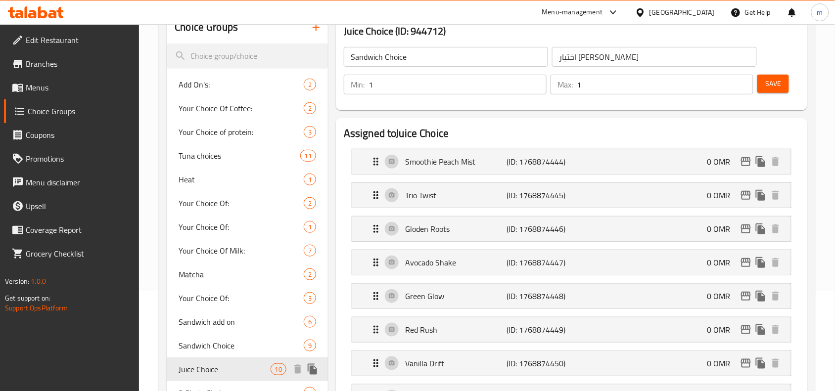
type input "Juice Choice"
type input "اختيار العصائر"
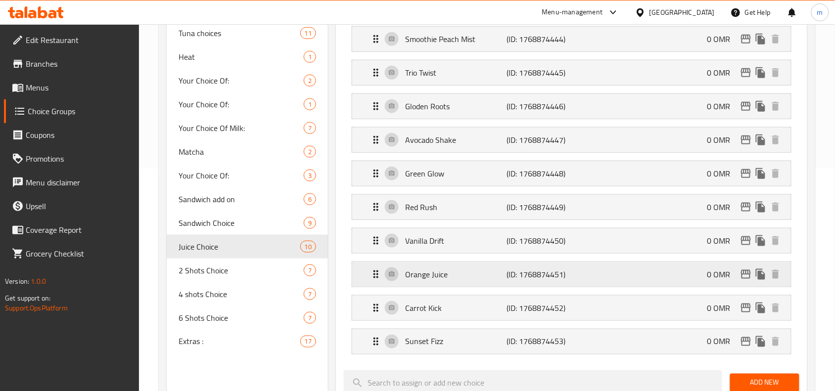
scroll to position [224, 0]
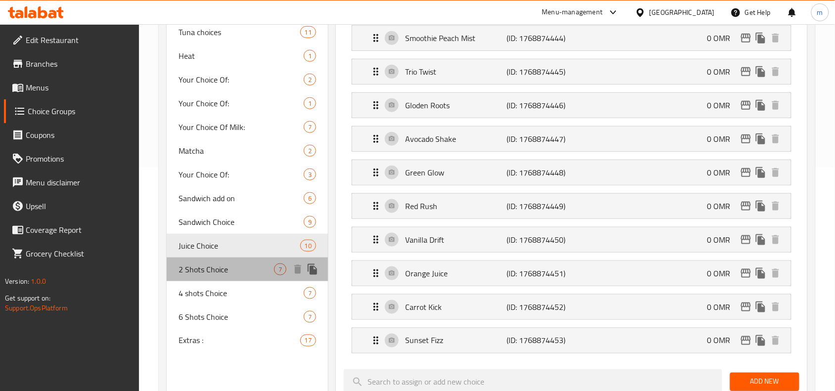
click at [216, 276] on div "2 Shots Choice 7" at bounding box center [247, 270] width 161 height 24
type input "2 Shots Choice"
type input "اختيار 2 شوت"
type input "2"
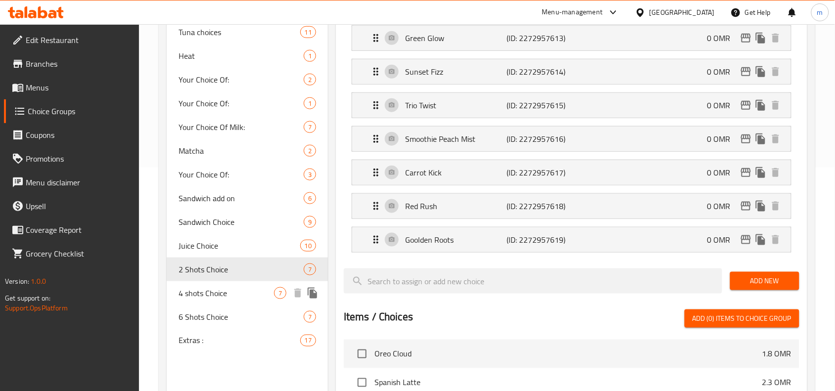
click at [211, 295] on span "4 shots Choice" at bounding box center [226, 293] width 95 height 12
type input "4 shots Choice"
type input "اختيار ٤ شوت"
type input "4"
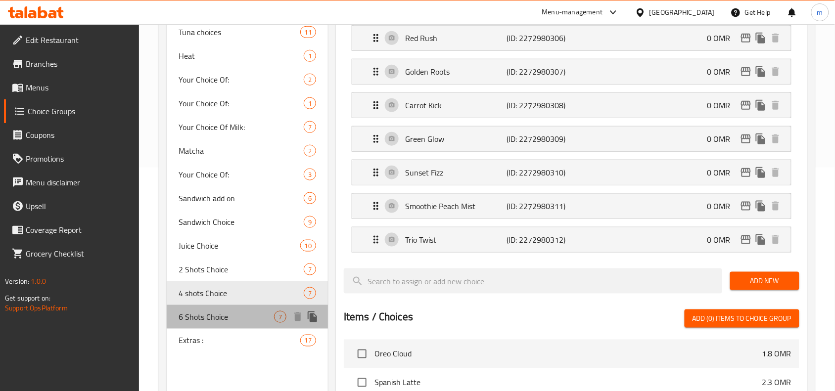
click at [211, 307] on div "6 Shots Choice 7" at bounding box center [247, 317] width 161 height 24
type input "6 Shots Choice"
type input "اختيار ٦ شوت"
type input "1"
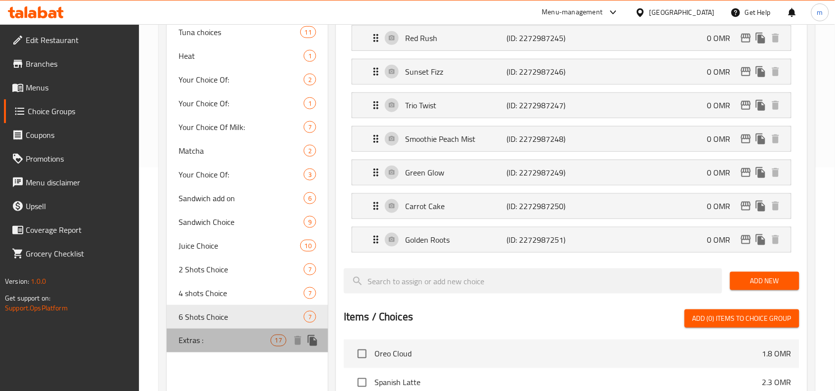
click at [178, 339] on div "Extras : 17" at bounding box center [247, 341] width 161 height 24
type input "Extras :"
type input "إضافات:"
type input "0"
type input "17"
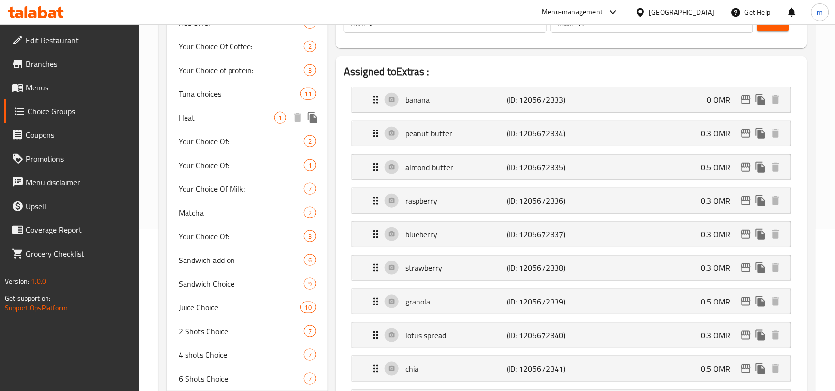
scroll to position [0, 0]
